Goal: Transaction & Acquisition: Purchase product/service

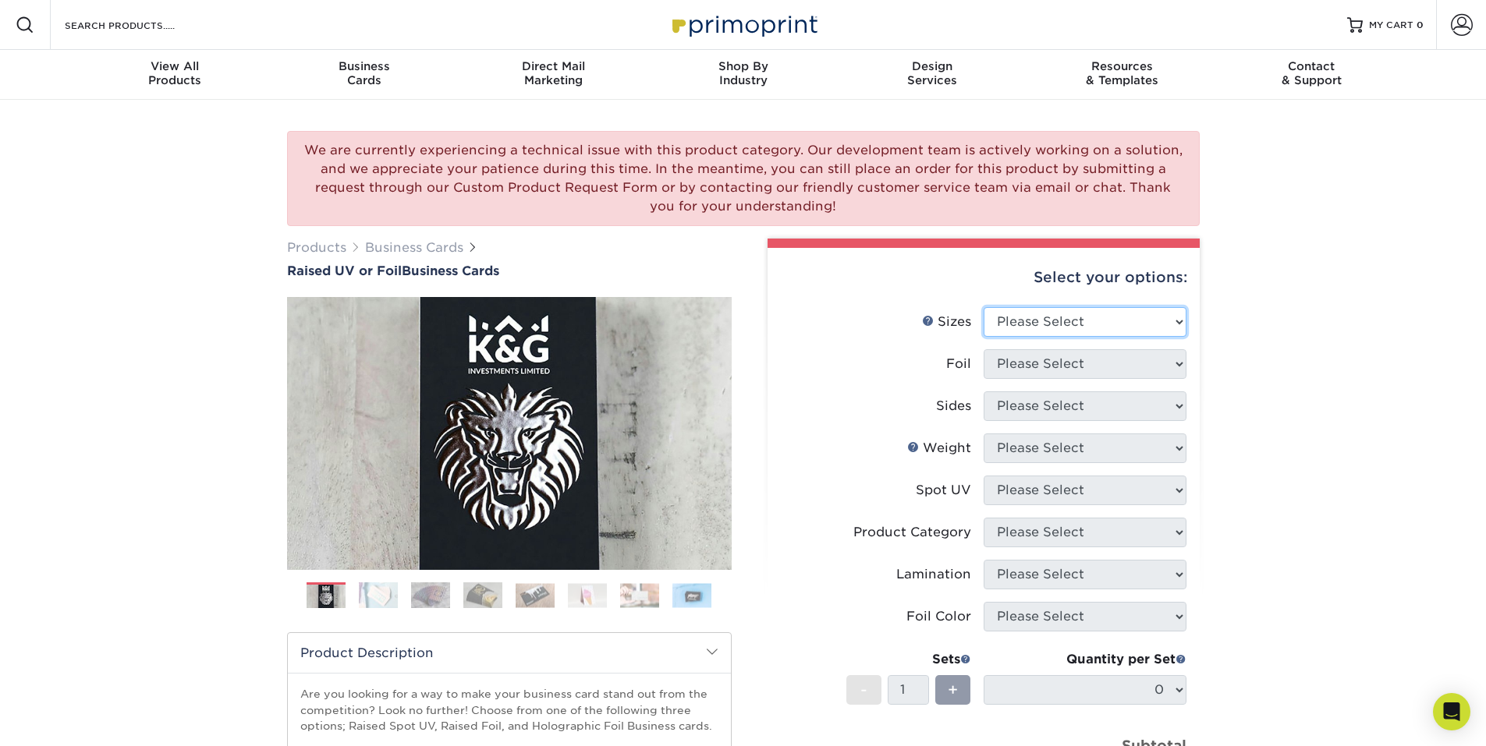
click at [1034, 317] on select "Please Select 2" x 3.5" - Standard" at bounding box center [1085, 322] width 203 height 30
select select "2.00x3.50"
click at [984, 307] on select "Please Select 2" x 3.5" - Standard" at bounding box center [1085, 322] width 203 height 30
click at [1026, 369] on select "Please Select No Yes" at bounding box center [1085, 364] width 203 height 30
select select "1"
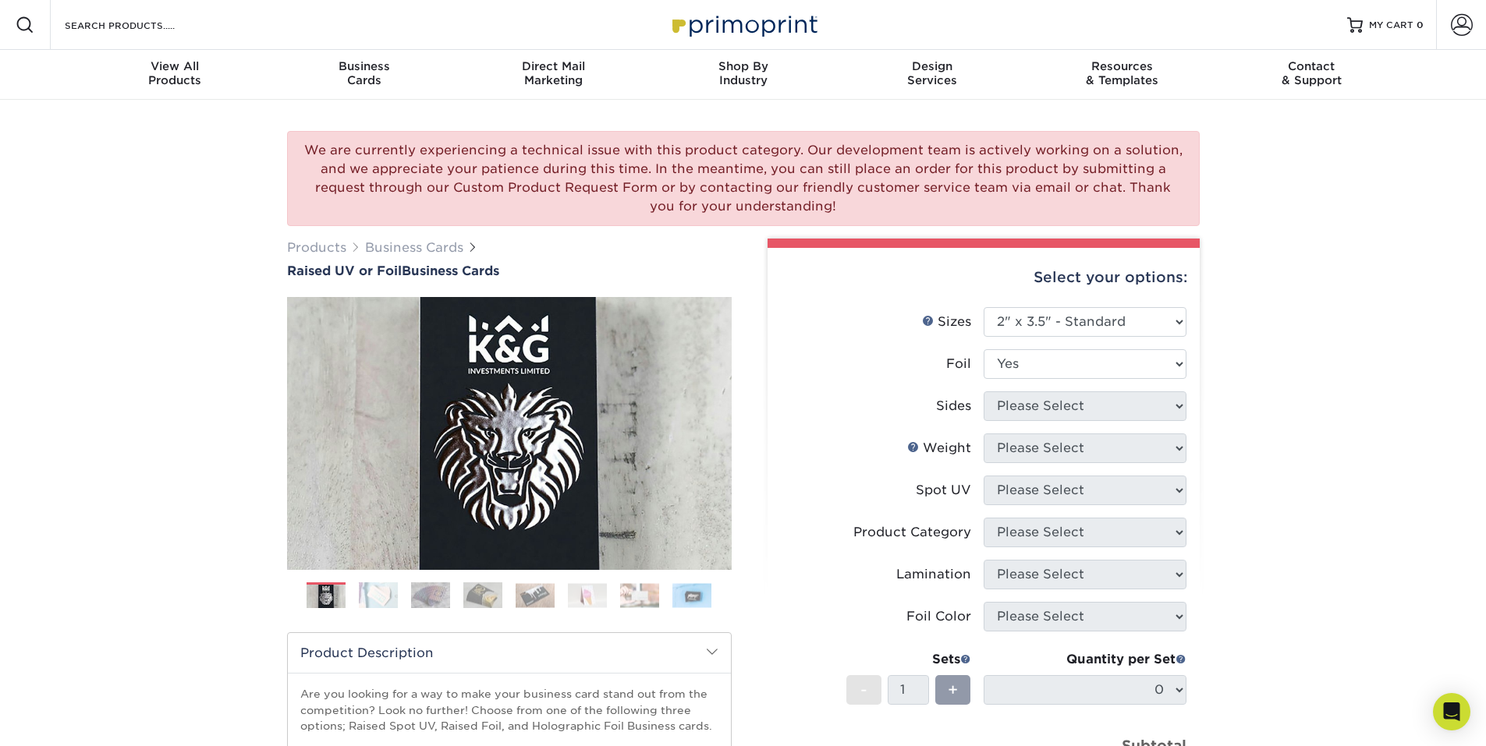
click at [984, 349] on select "Please Select No Yes" at bounding box center [1085, 364] width 203 height 30
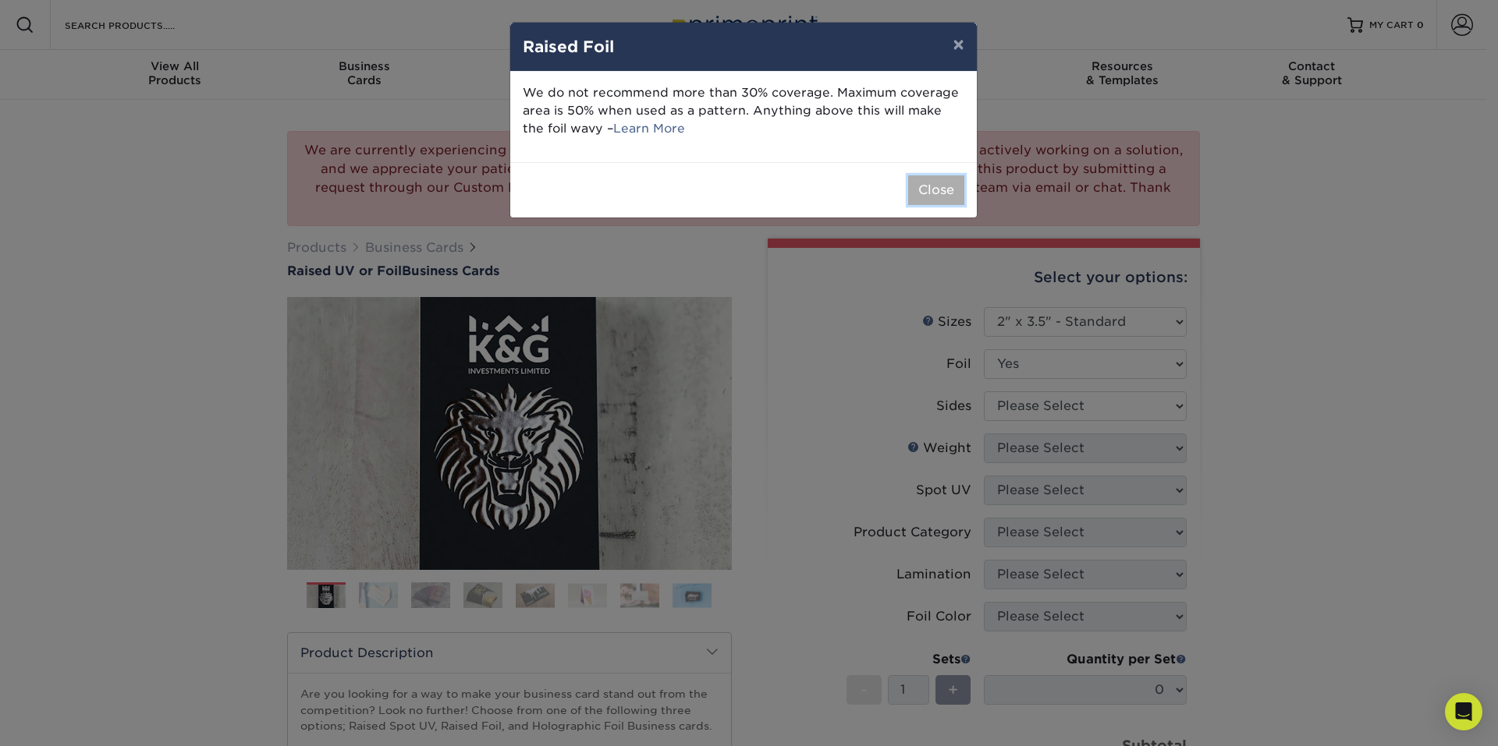
click at [938, 193] on button "Close" at bounding box center [936, 191] width 56 height 30
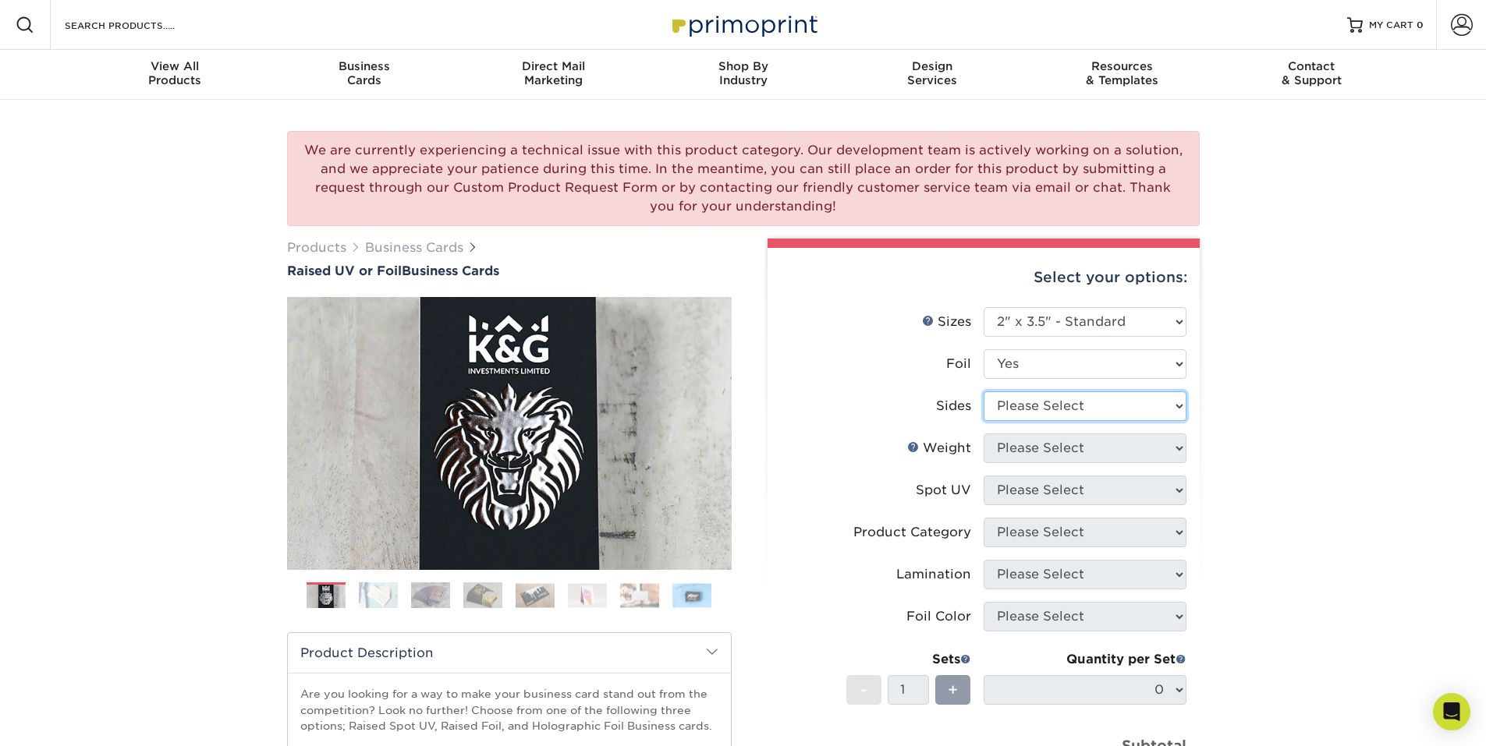
click at [1134, 392] on select "Please Select Print Both Sides - Foil Both Sides Print Both Sides - Foil Front …" at bounding box center [1085, 407] width 203 height 30
select select "e9e9dfb3-fba1-4d60-972c-fd9ca5904d33"
click at [984, 392] on select "Please Select Print Both Sides - Foil Both Sides Print Both Sides - Foil Front …" at bounding box center [1085, 407] width 203 height 30
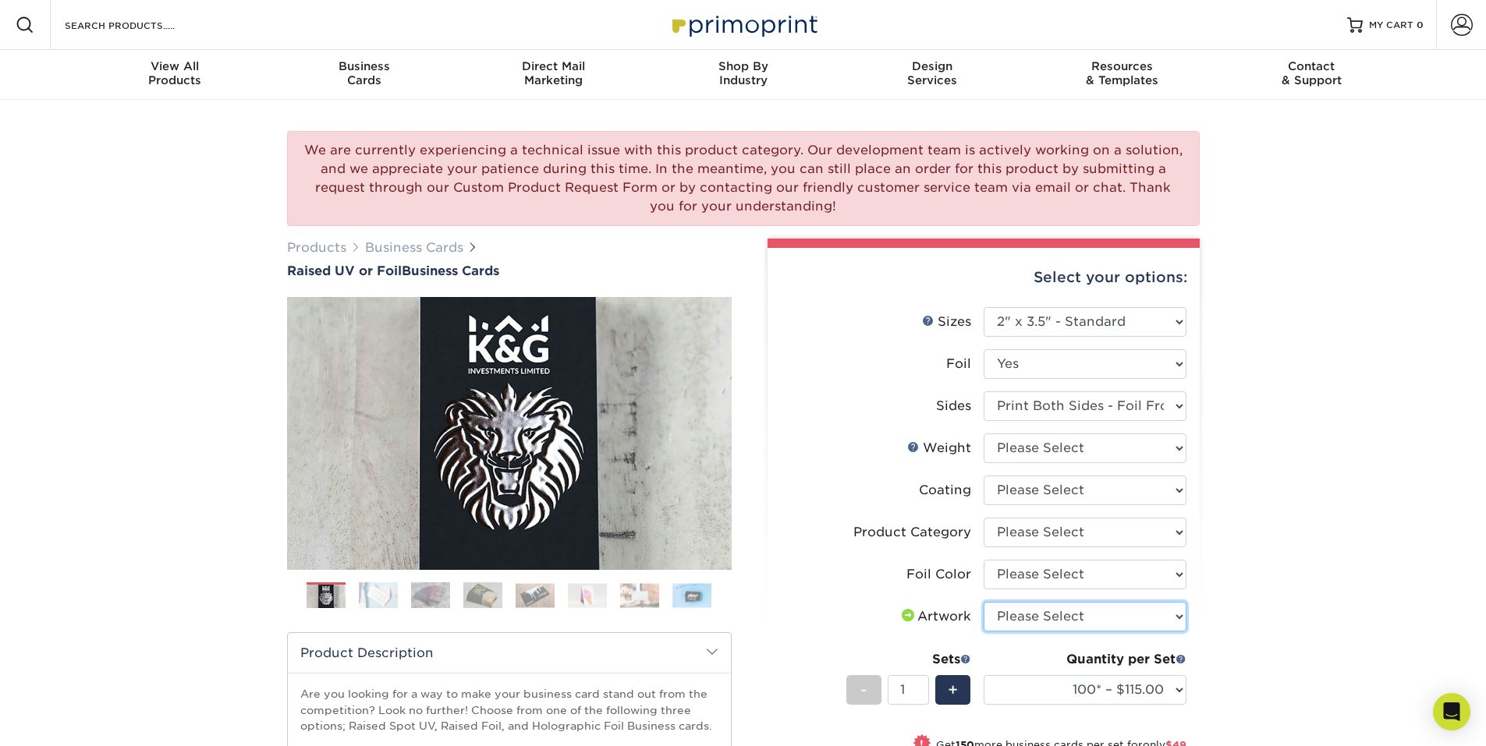
click at [1080, 617] on select "Please Select I will upload files I need a design - $100" at bounding box center [1085, 617] width 203 height 30
select select "upload"
click at [984, 602] on select "Please Select I will upload files I need a design - $100" at bounding box center [1085, 617] width 203 height 30
click at [1104, 574] on select "Please Select Silver Foil Gold Foil Holographic Foil" at bounding box center [1085, 575] width 203 height 30
select select "acffa4a5-22f9-4585-ba3f-0adaa54b8c85"
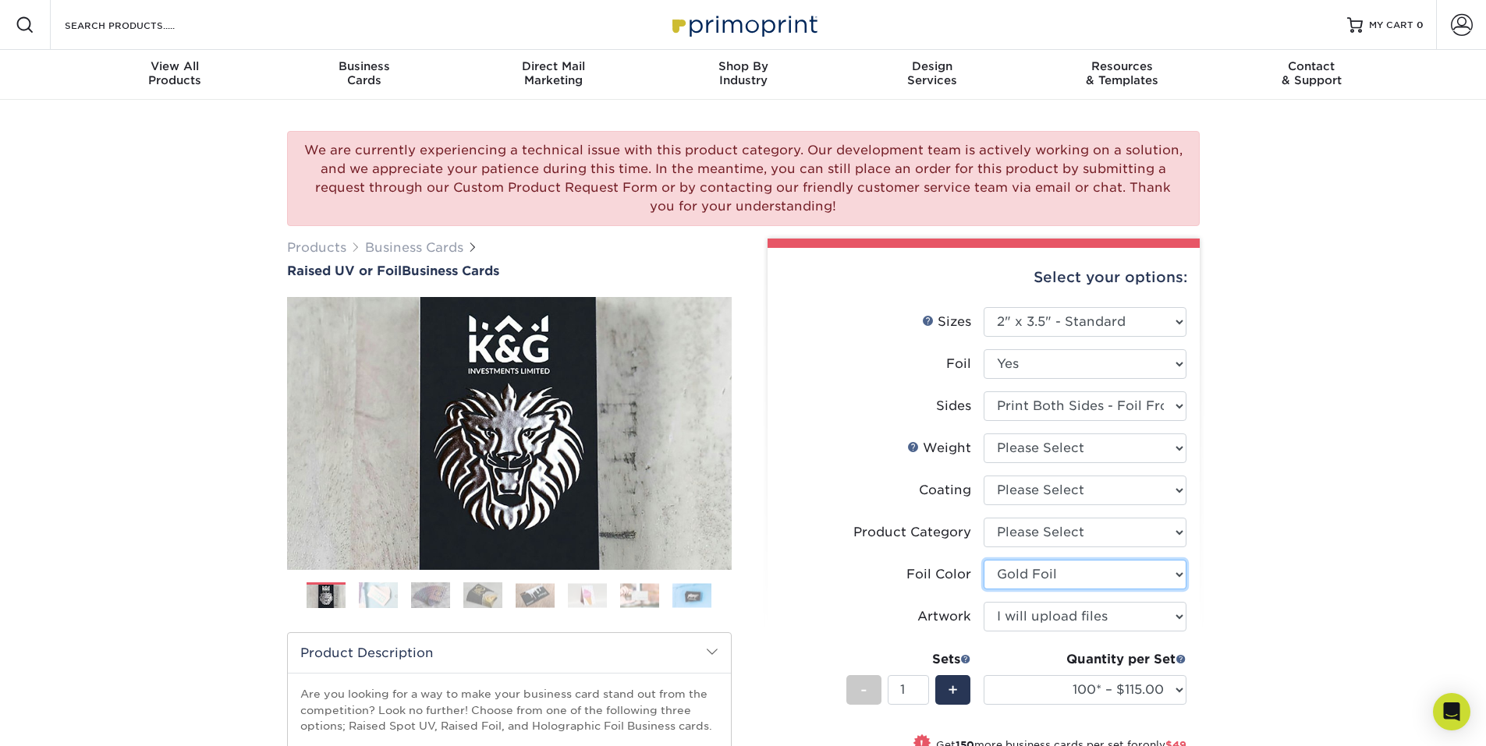
click at [984, 560] on select "Please Select Silver Foil Gold Foil Holographic Foil" at bounding box center [1085, 575] width 203 height 30
click at [1085, 523] on select "Please Select Business Cards" at bounding box center [1085, 533] width 203 height 30
select select "3b5148f1-0588-4f88-a218-97bcfdce65c1"
click at [984, 518] on select "Please Select Business Cards" at bounding box center [1085, 533] width 203 height 30
click at [1082, 504] on select at bounding box center [1085, 491] width 203 height 30
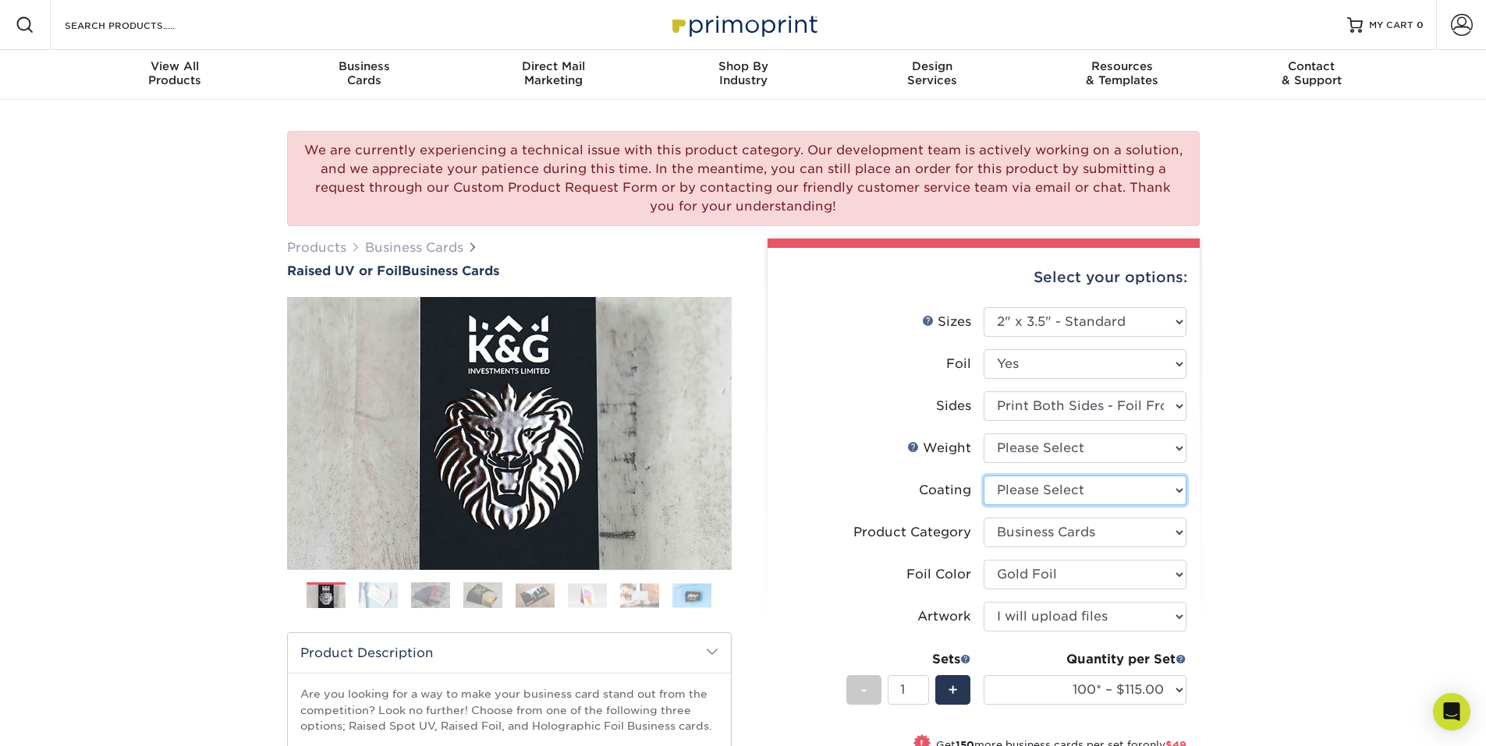
select select "3e7618de-abca-4bda-9f97-8b9129e913d8"
select select "-1"
select select
select select "-1"
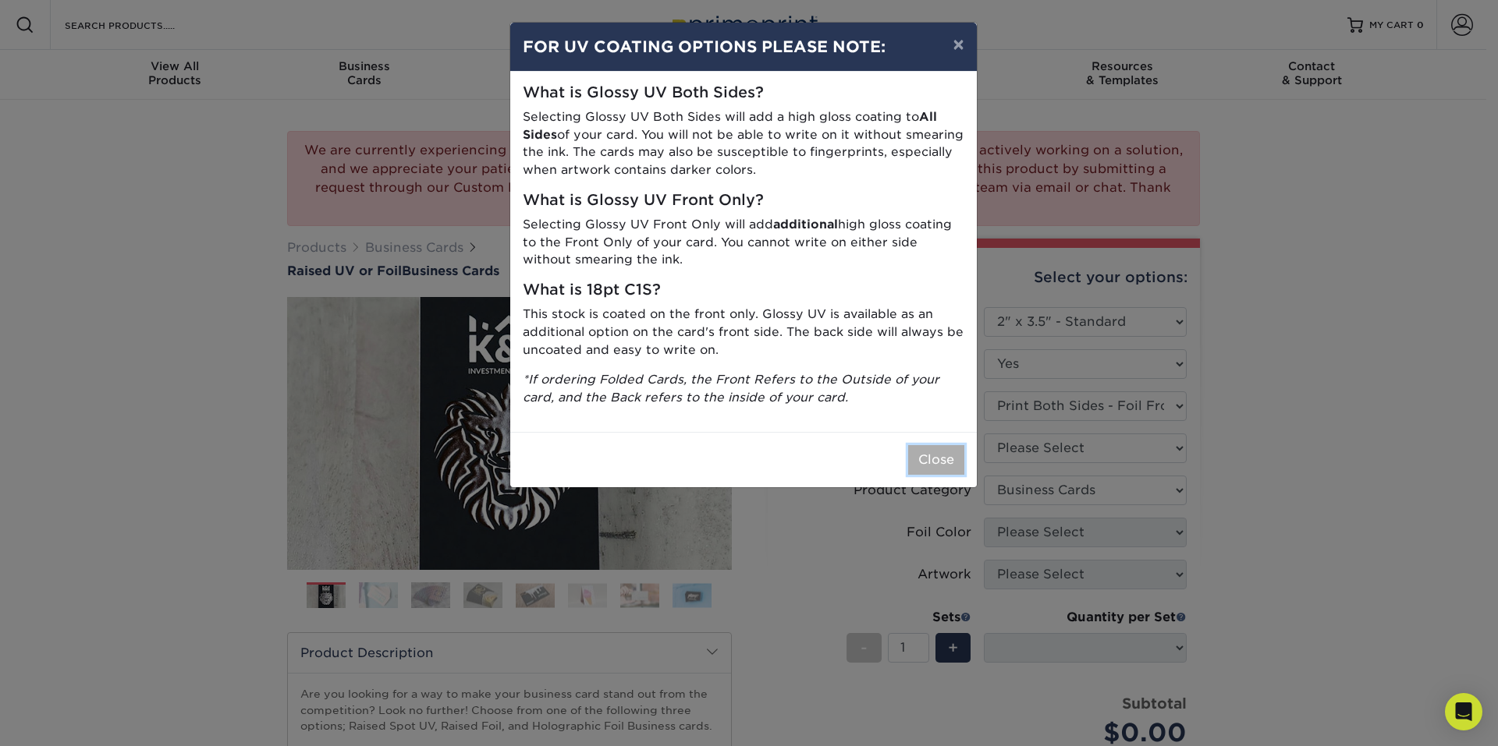
click at [956, 467] on button "Close" at bounding box center [936, 460] width 56 height 30
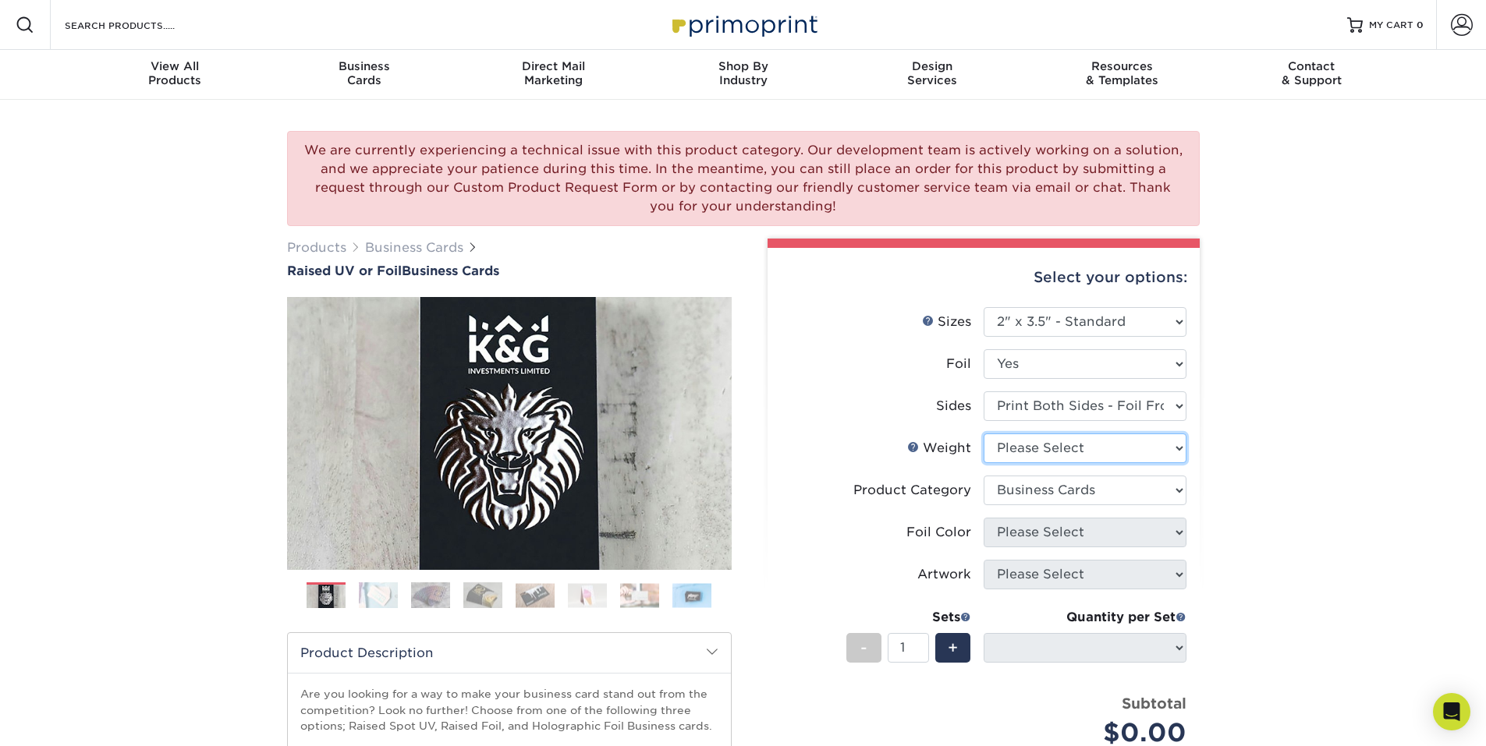
click at [1065, 453] on select "Please Select 16PT" at bounding box center [1085, 449] width 203 height 30
select select "16PT"
click at [984, 434] on select "Please Select 16PT" at bounding box center [1085, 449] width 203 height 30
select select "-1"
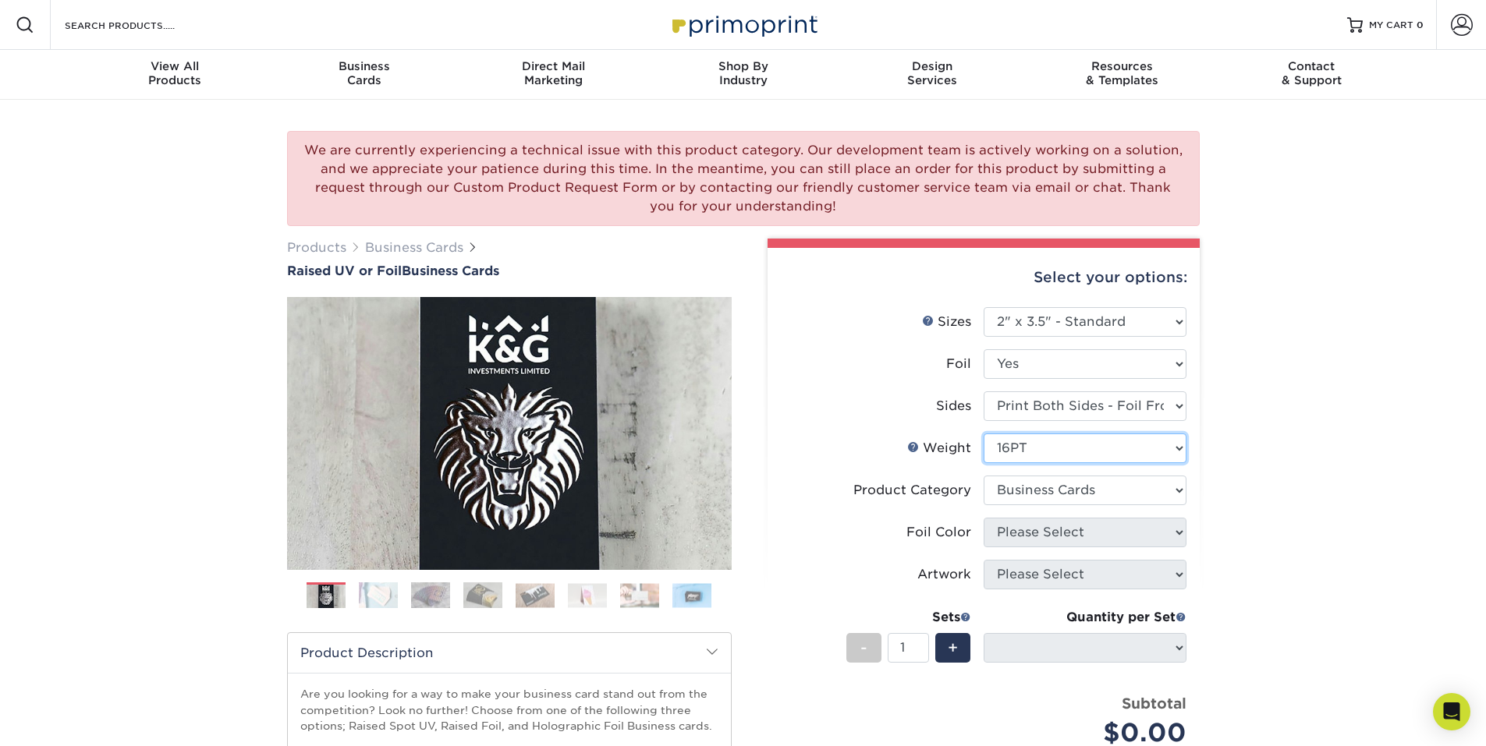
select select "-1"
